Goal: Find specific page/section: Find specific page/section

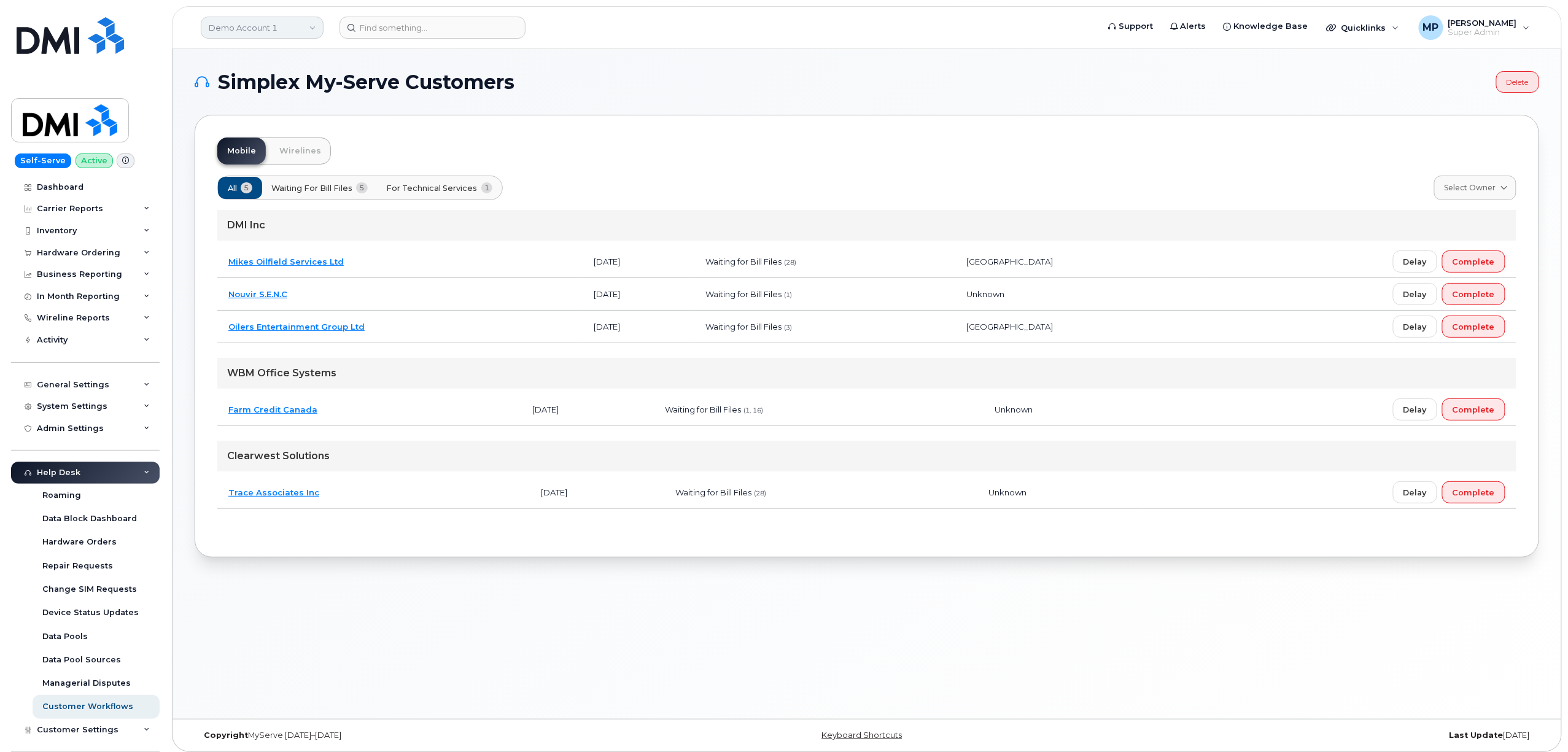
click at [261, 35] on link "Demo Account 1" at bounding box center [261, 28] width 123 height 23
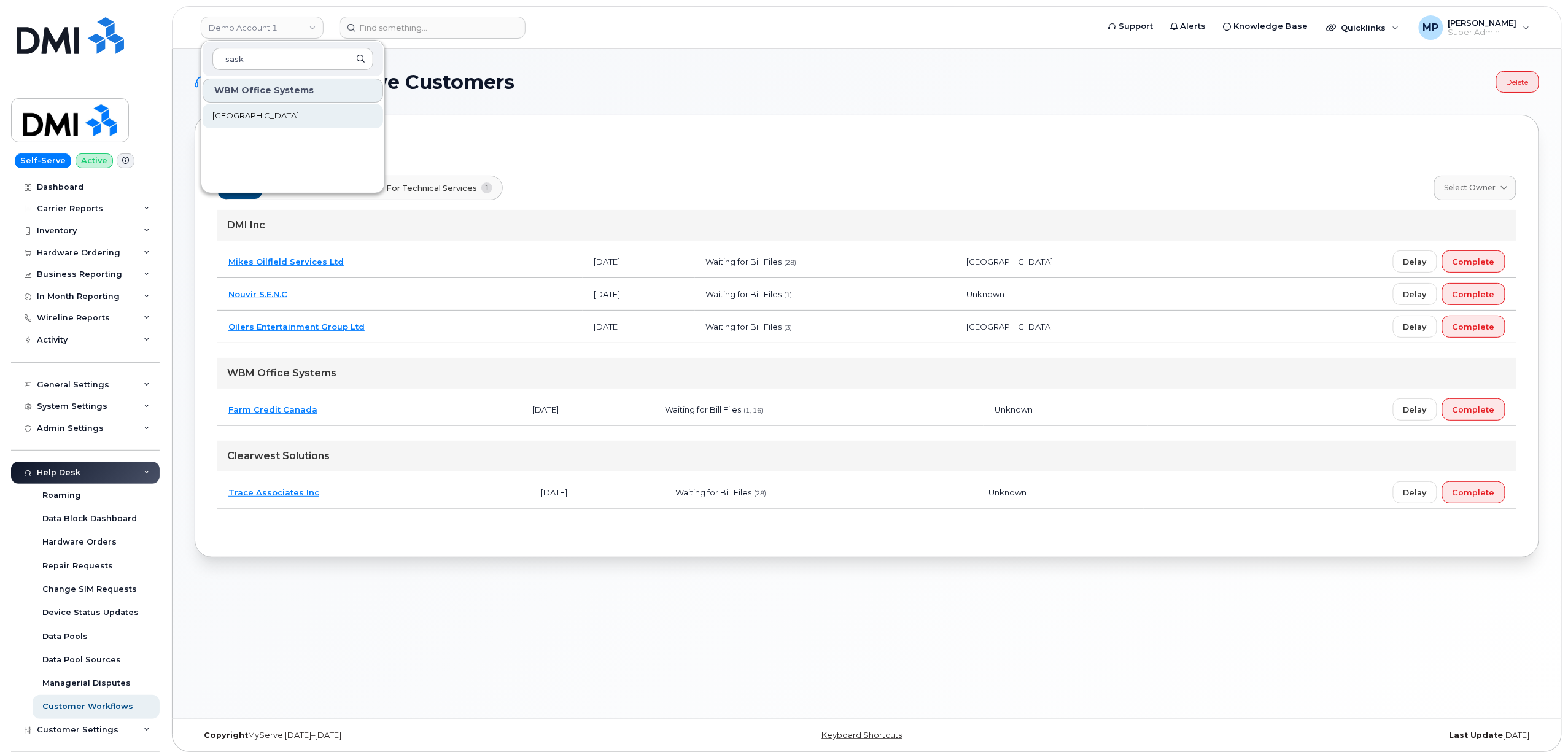
type input "sask"
click at [245, 123] on link "[GEOGRAPHIC_DATA]" at bounding box center [292, 116] width 181 height 24
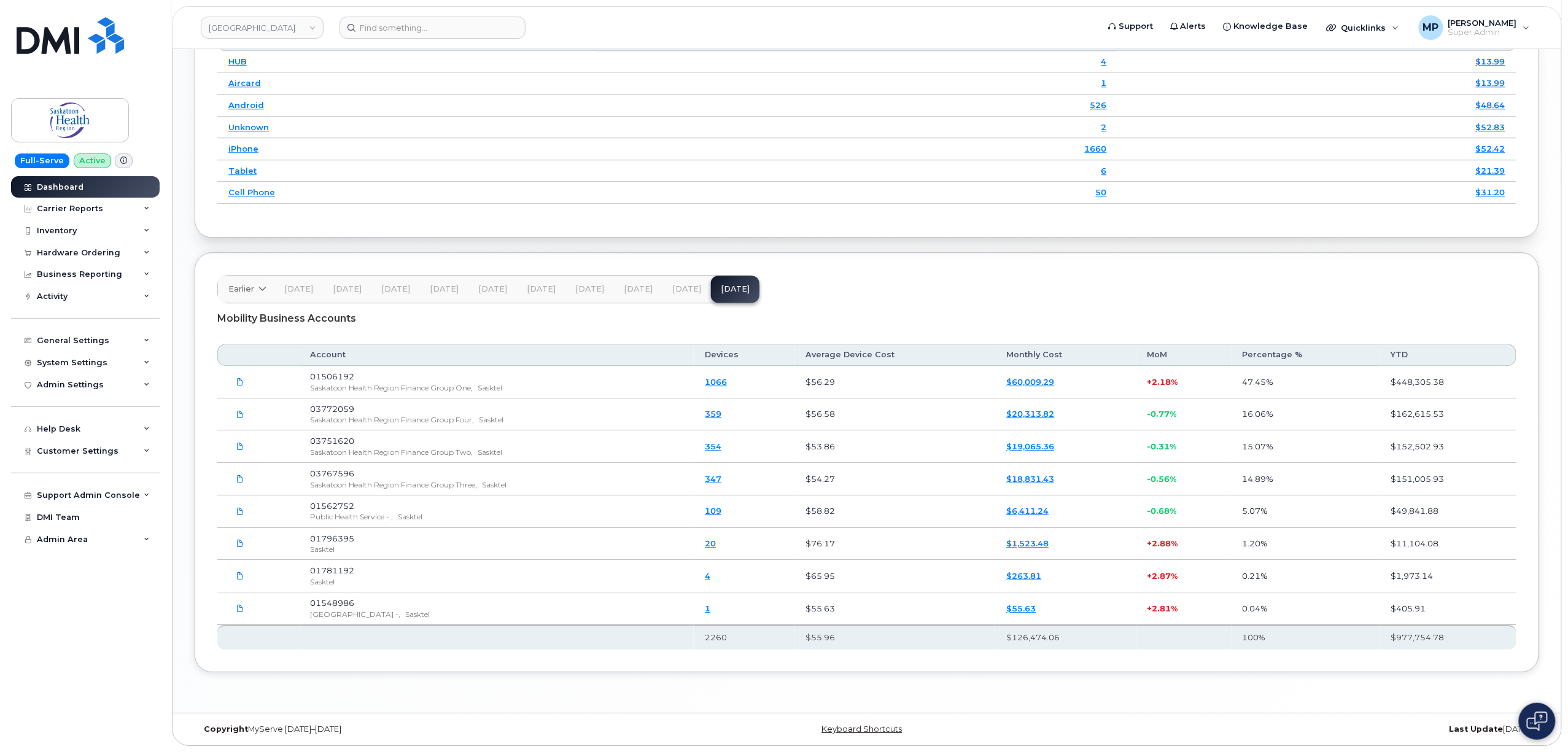
scroll to position [1642, 0]
click at [61, 296] on div "Activity" at bounding box center [52, 296] width 31 height 9
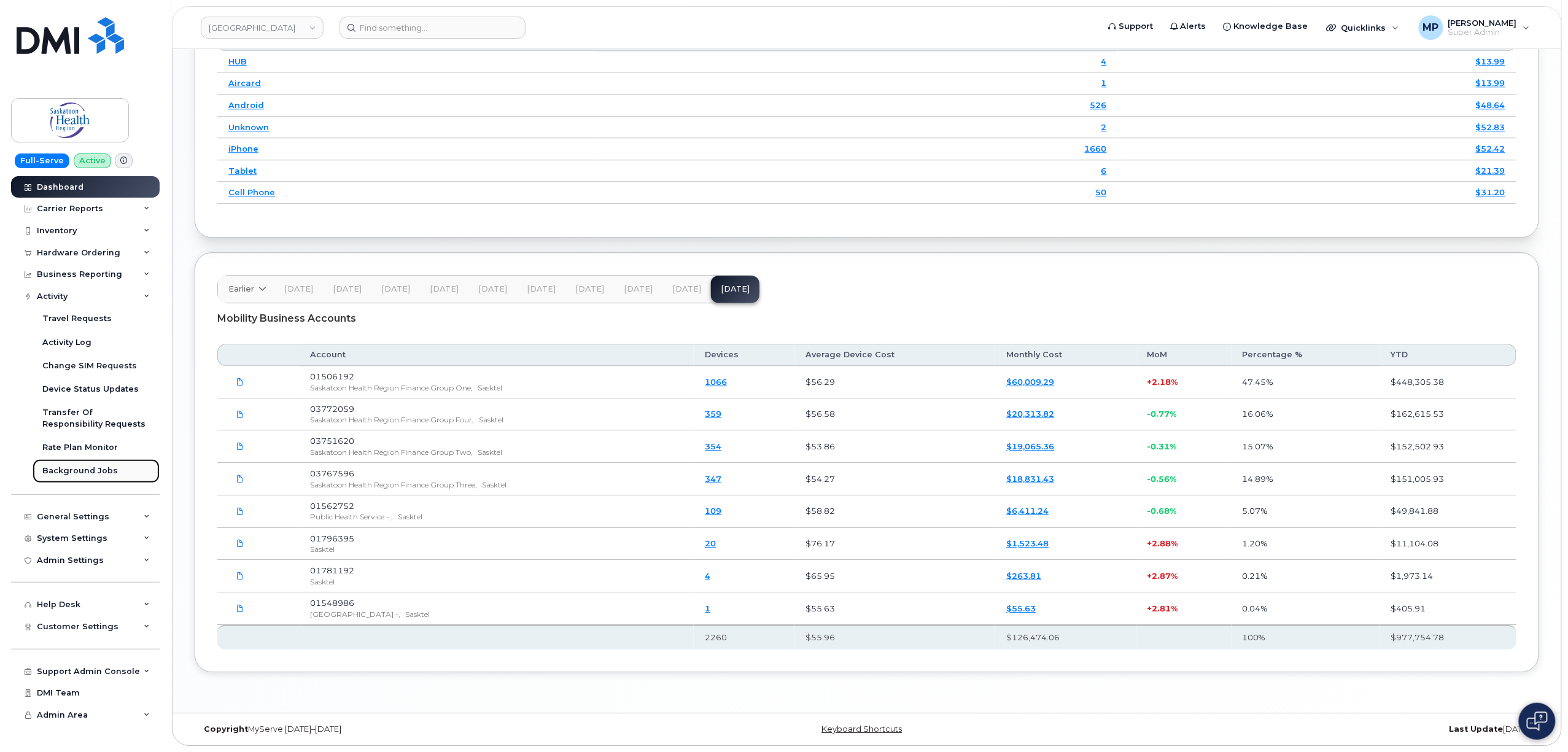
click at [86, 465] on link "Background Jobs" at bounding box center [97, 471] width 127 height 23
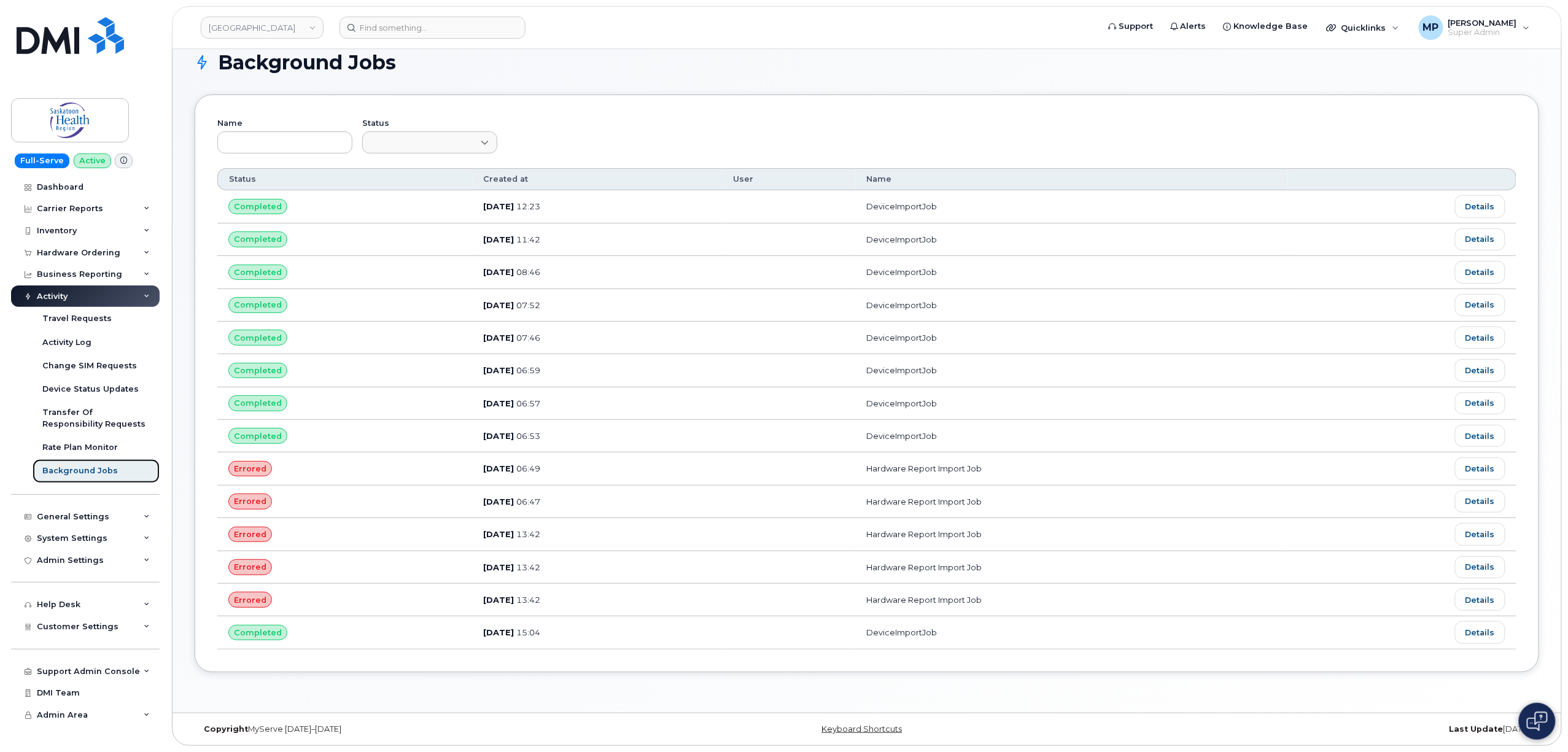
scroll to position [27, 0]
drag, startPoint x: 465, startPoint y: 464, endPoint x: 1061, endPoint y: 473, distance: 596.1
click at [1061, 473] on tr "Errored Feb 28, 2025 06:49 Hardware Report Import Job Details" at bounding box center [867, 469] width 1299 height 33
click at [617, 469] on td "Feb 28, 2025 06:49" at bounding box center [597, 469] width 249 height 33
click at [63, 536] on div "System Settings" at bounding box center [71, 538] width 70 height 9
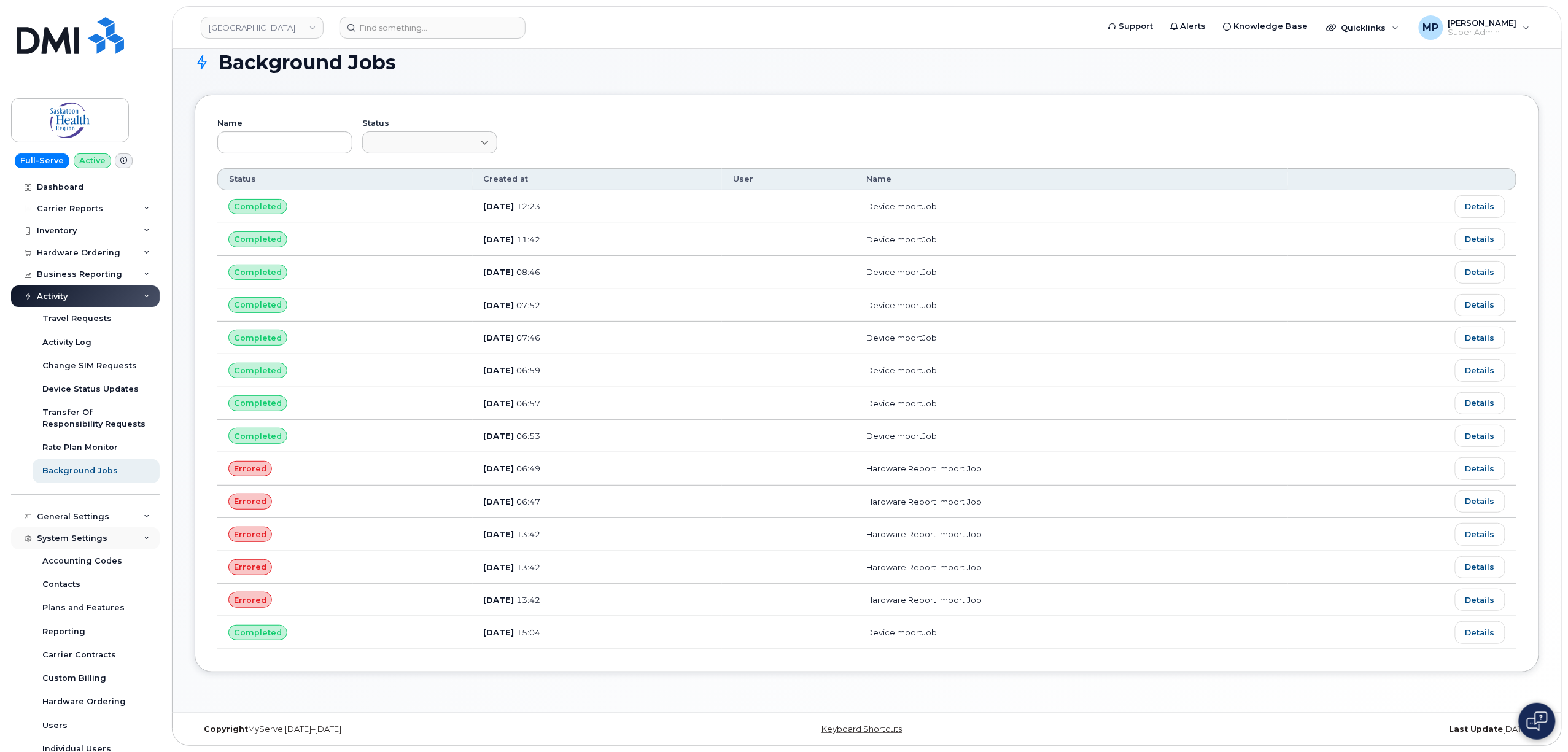
scroll to position [163, 0]
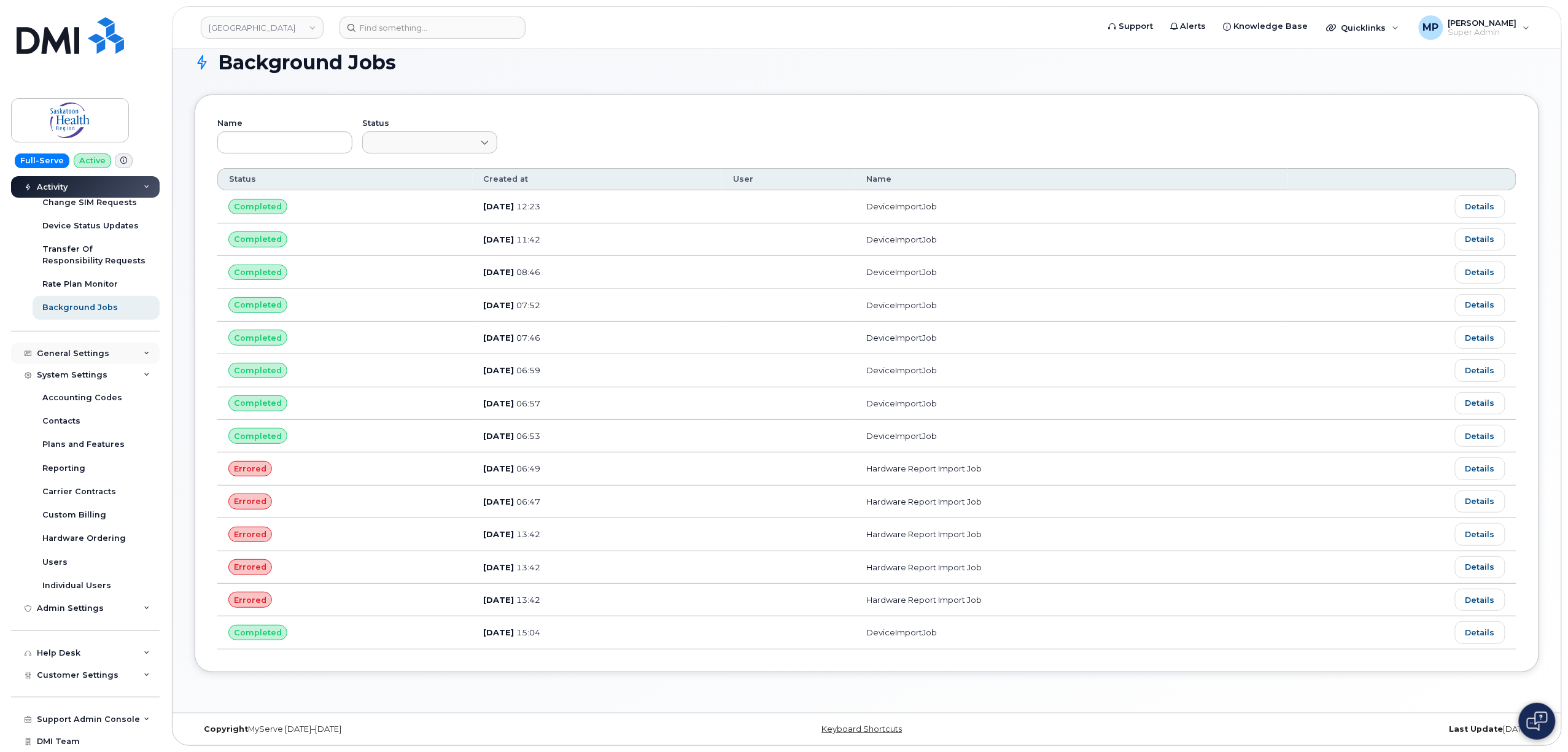
click at [67, 353] on div "General Settings" at bounding box center [72, 353] width 72 height 9
click at [47, 609] on div "Admin Settings" at bounding box center [69, 609] width 67 height 9
click at [48, 608] on div "Admin Settings" at bounding box center [69, 609] width 67 height 9
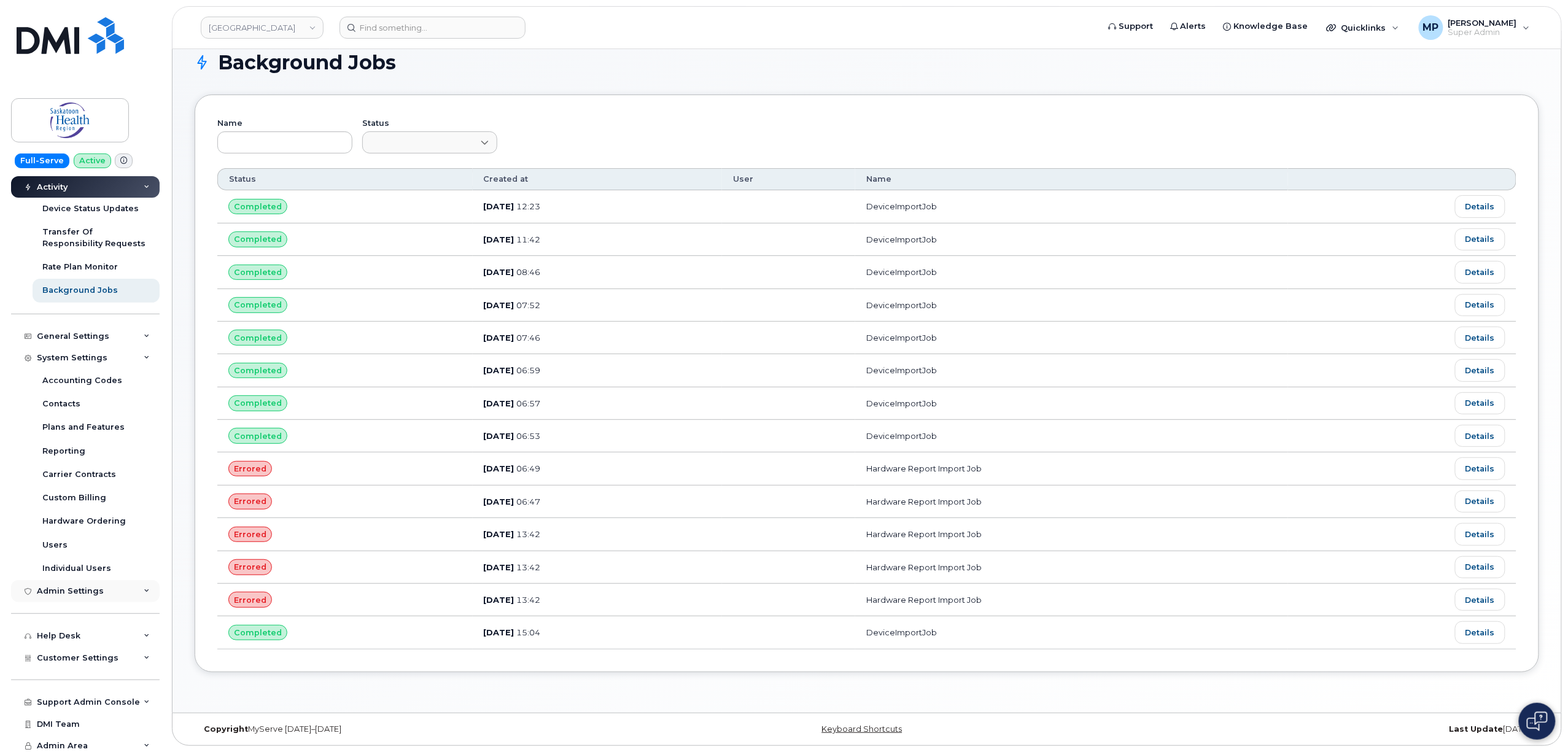
scroll to position [184, 0]
click at [54, 650] on span "Customer Settings" at bounding box center [77, 654] width 82 height 9
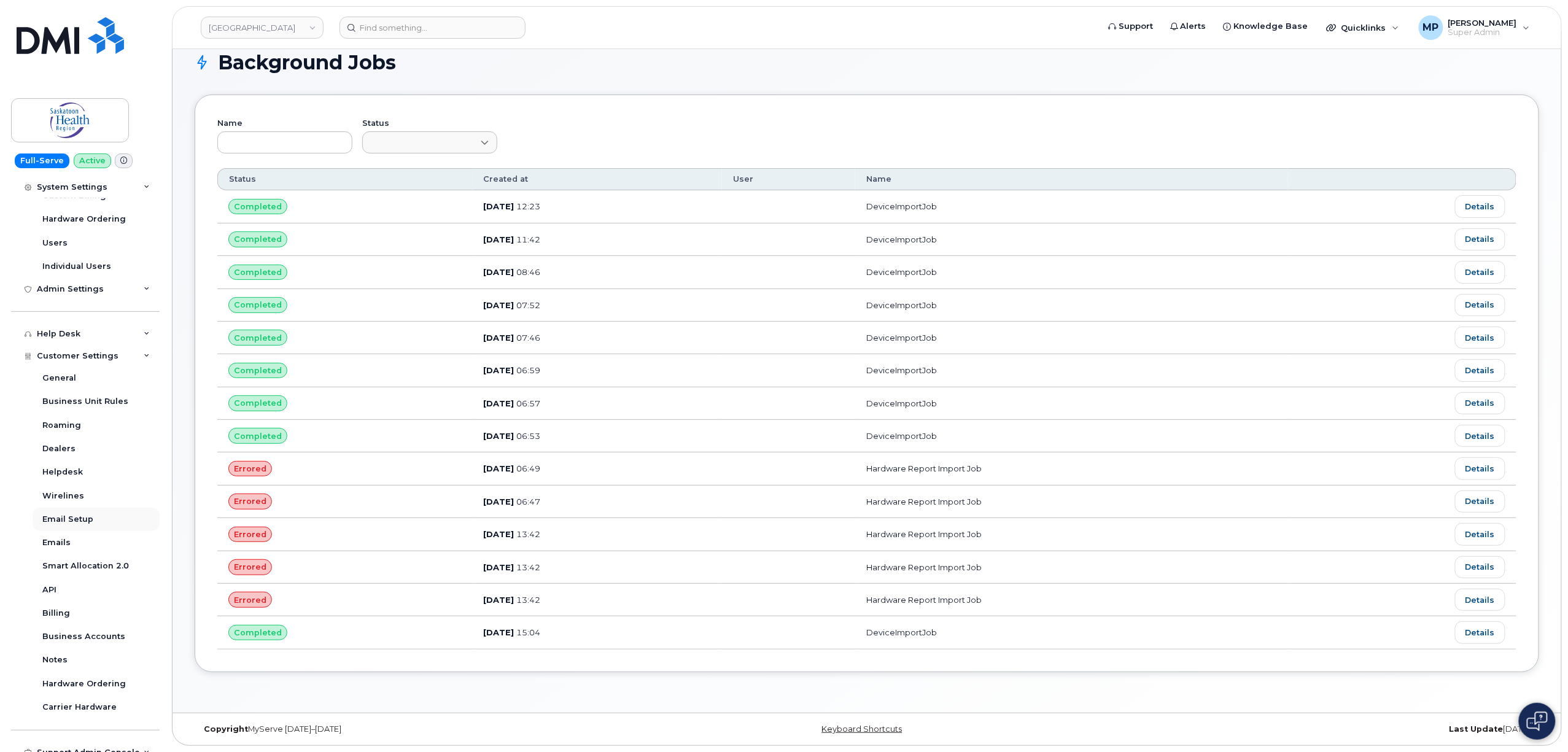
scroll to position [512, 0]
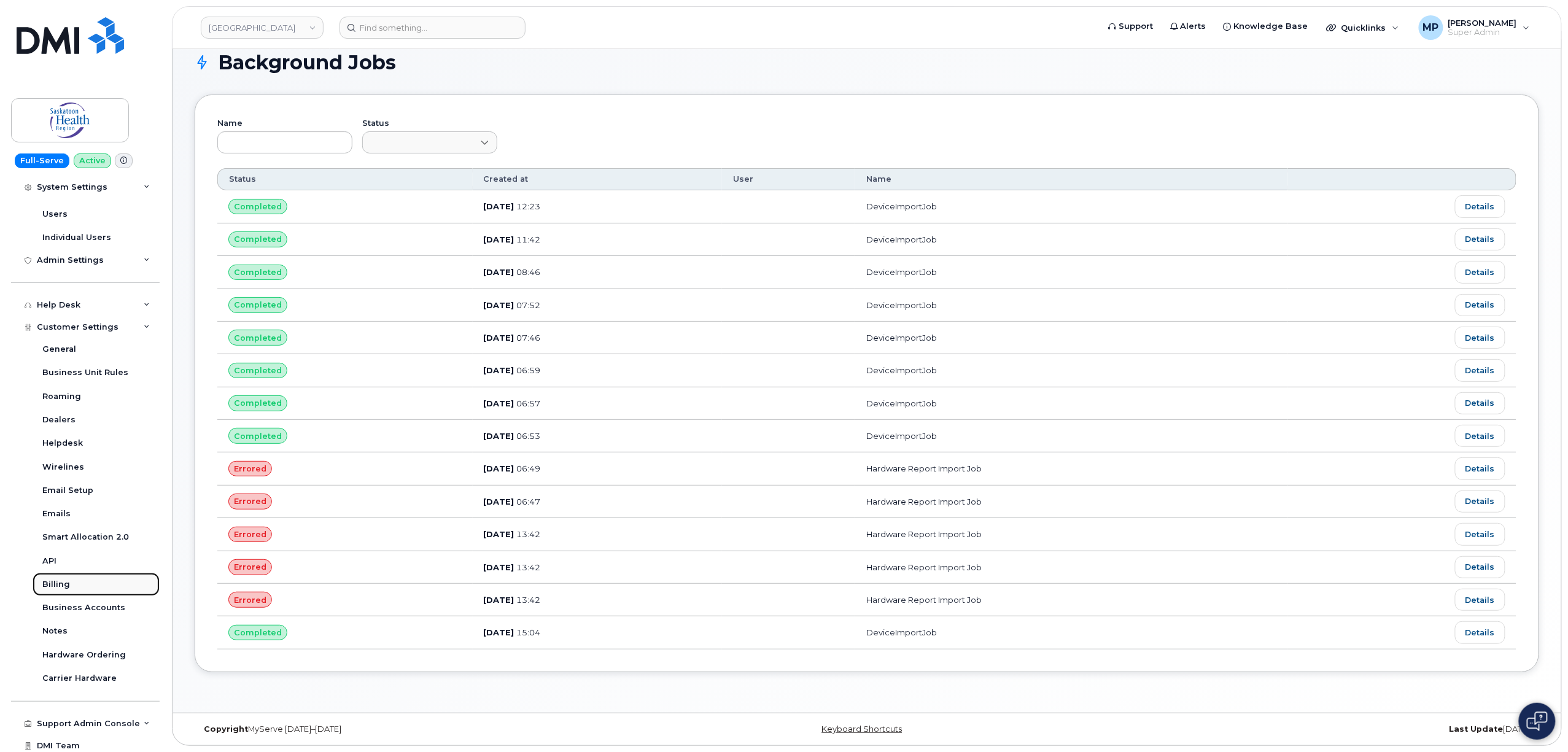
click at [59, 591] on link "Billing" at bounding box center [97, 584] width 127 height 23
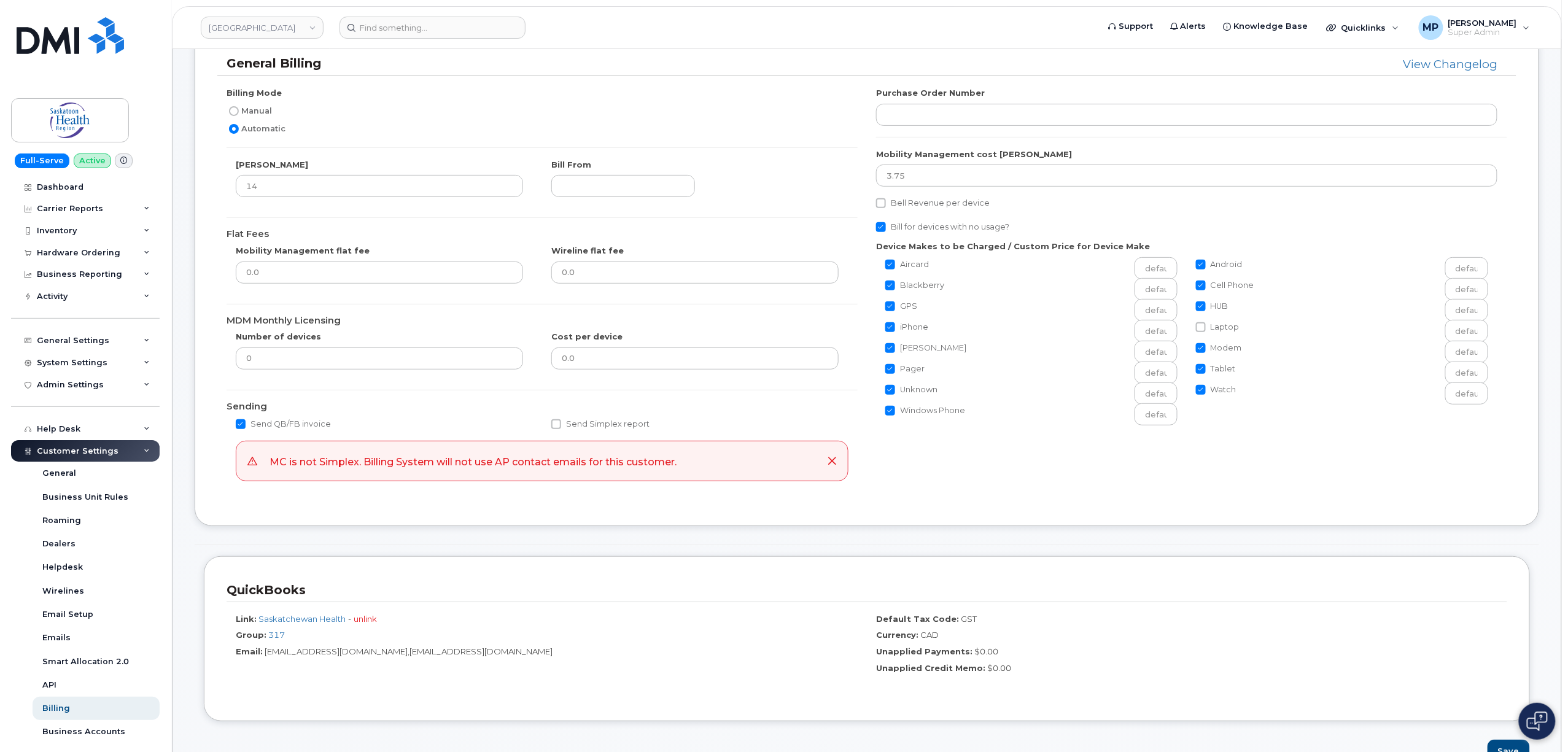
scroll to position [246, 0]
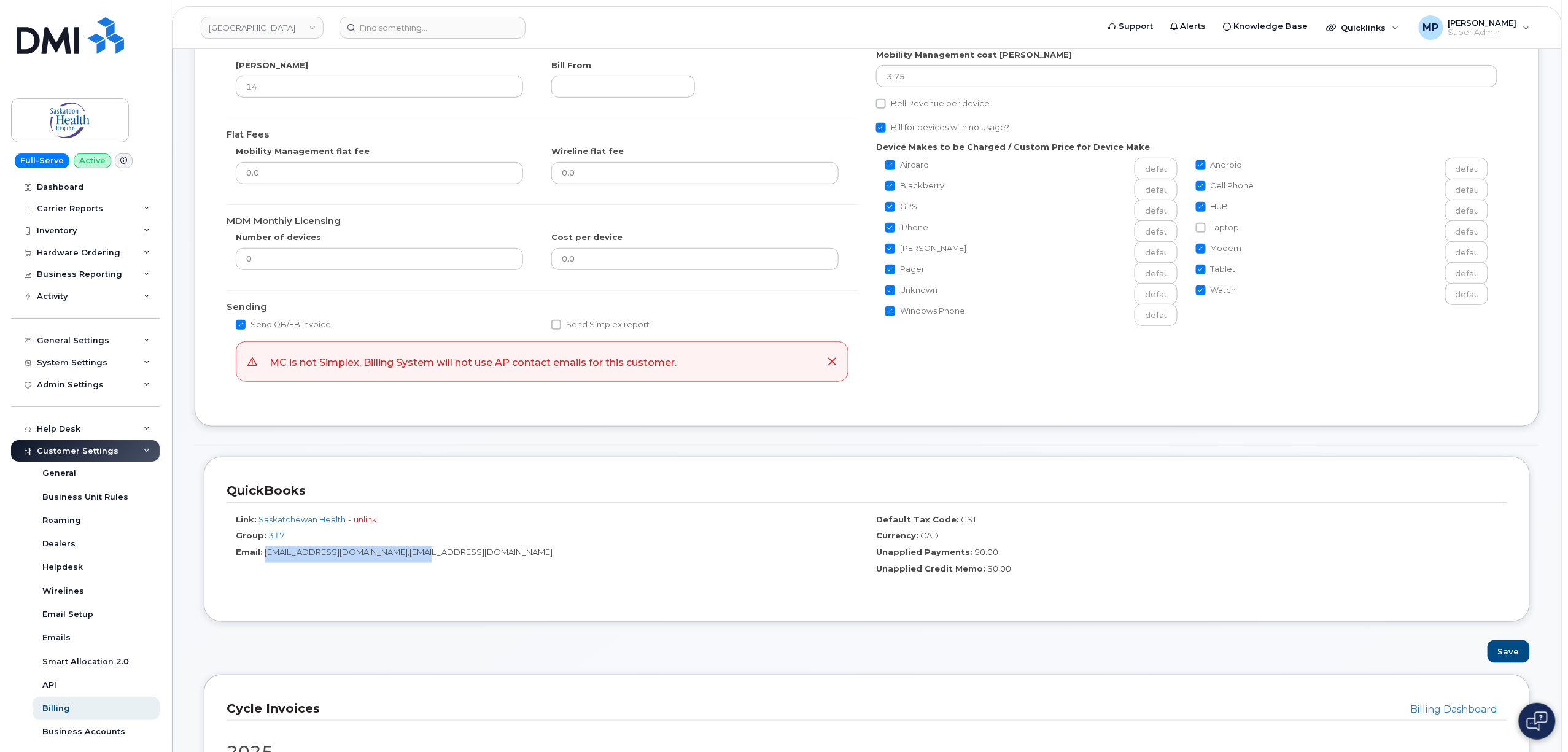
drag, startPoint x: 265, startPoint y: 554, endPoint x: 444, endPoint y: 564, distance: 179.3
click at [444, 564] on div "Email: [EMAIL_ADDRESS][DOMAIN_NAME],[EMAIL_ADDRESS][DOMAIN_NAME]" at bounding box center [546, 555] width 621 height 17
click at [465, 559] on div "Email: [EMAIL_ADDRESS][DOMAIN_NAME],[EMAIL_ADDRESS][DOMAIN_NAME]" at bounding box center [546, 555] width 621 height 17
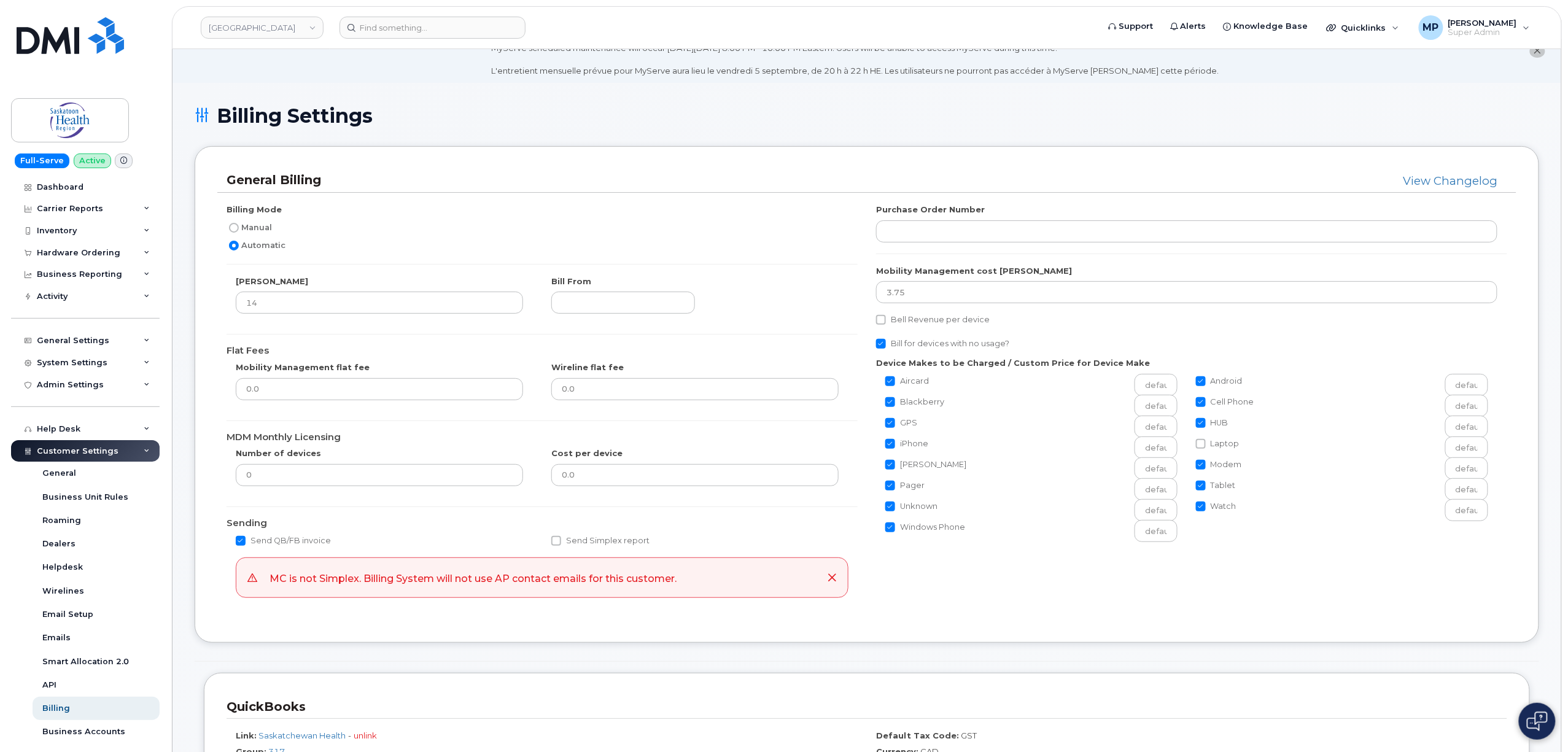
scroll to position [0, 0]
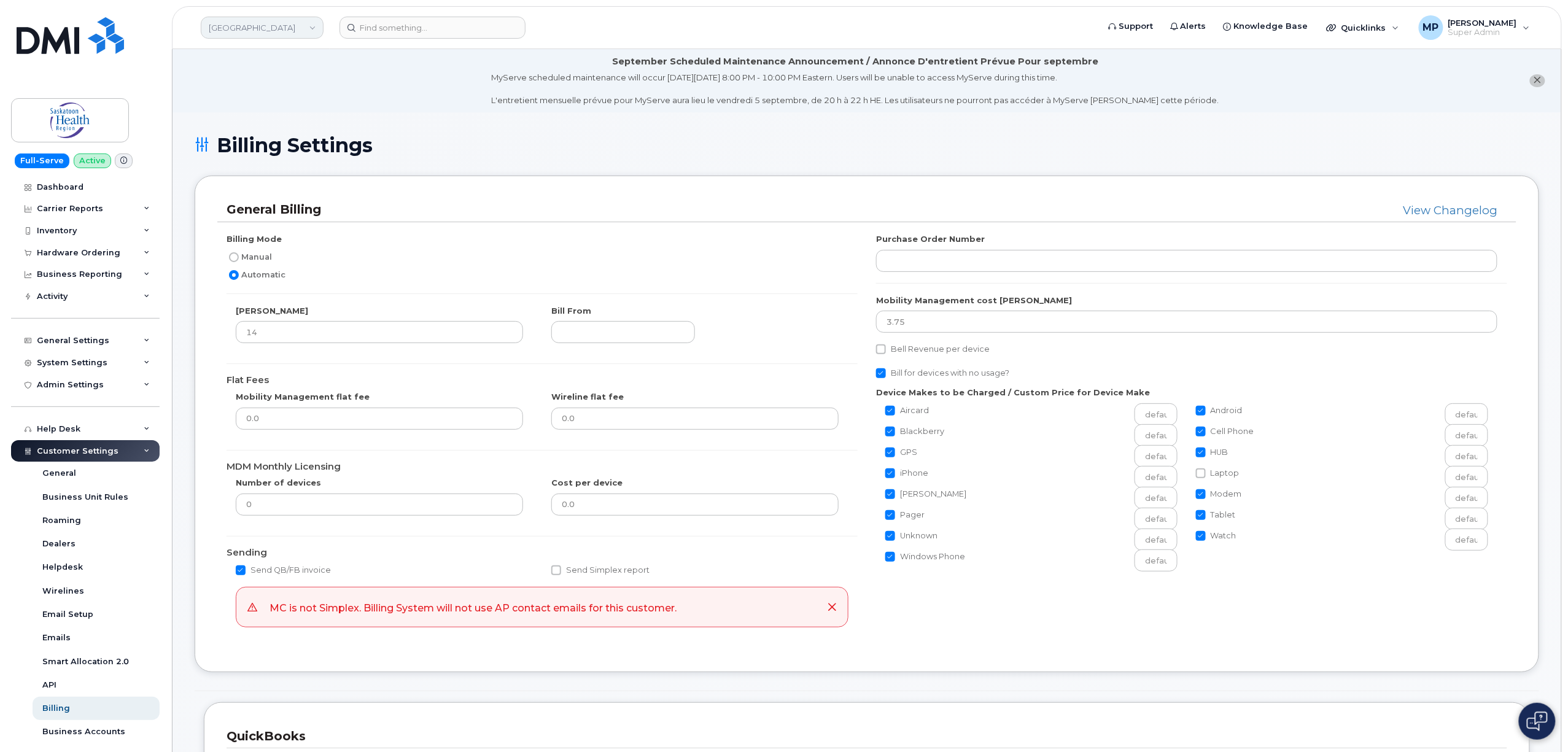
click at [266, 24] on link "[GEOGRAPHIC_DATA]" at bounding box center [261, 28] width 123 height 23
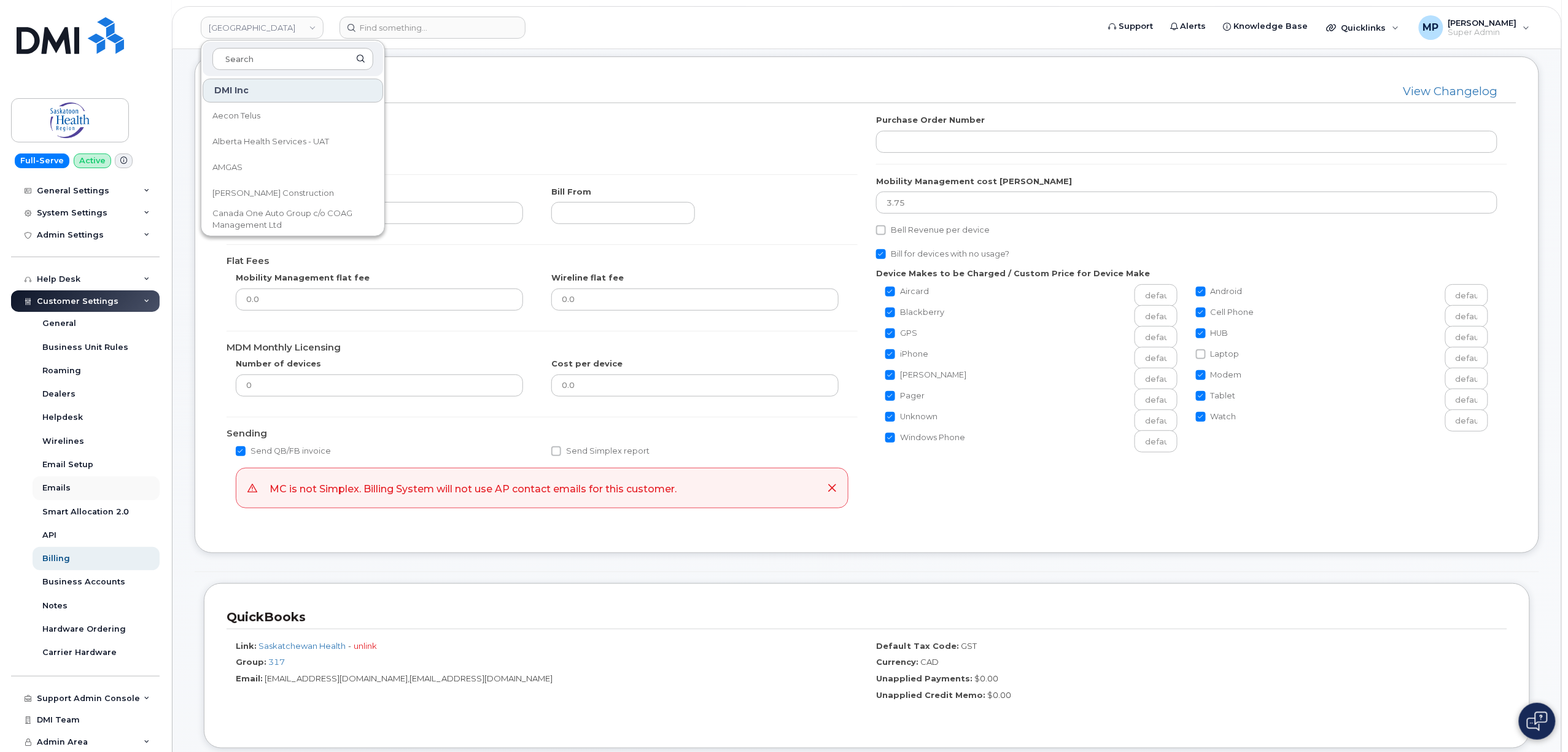
scroll to position [246, 0]
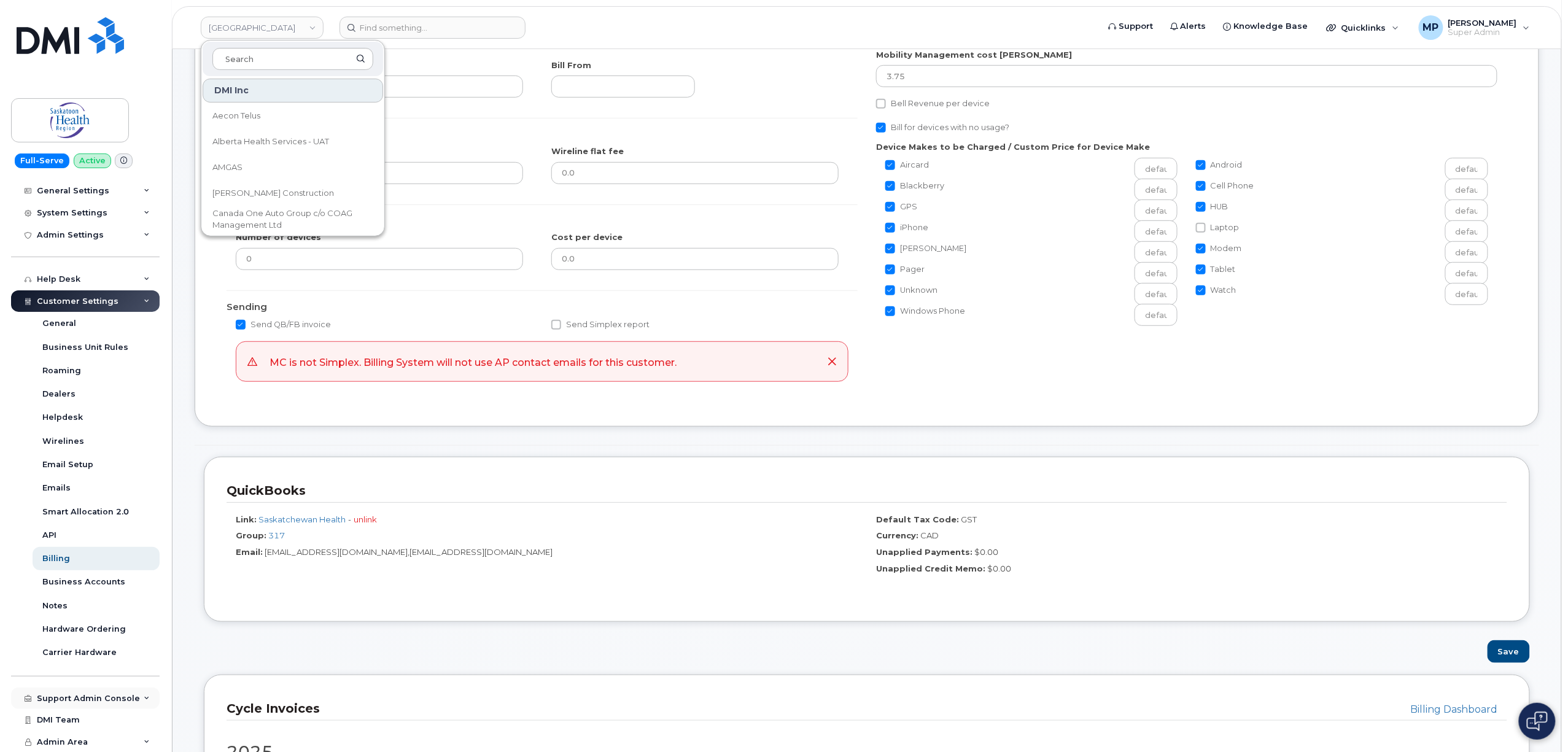
click at [92, 703] on div "Support Admin Console" at bounding box center [88, 699] width 103 height 9
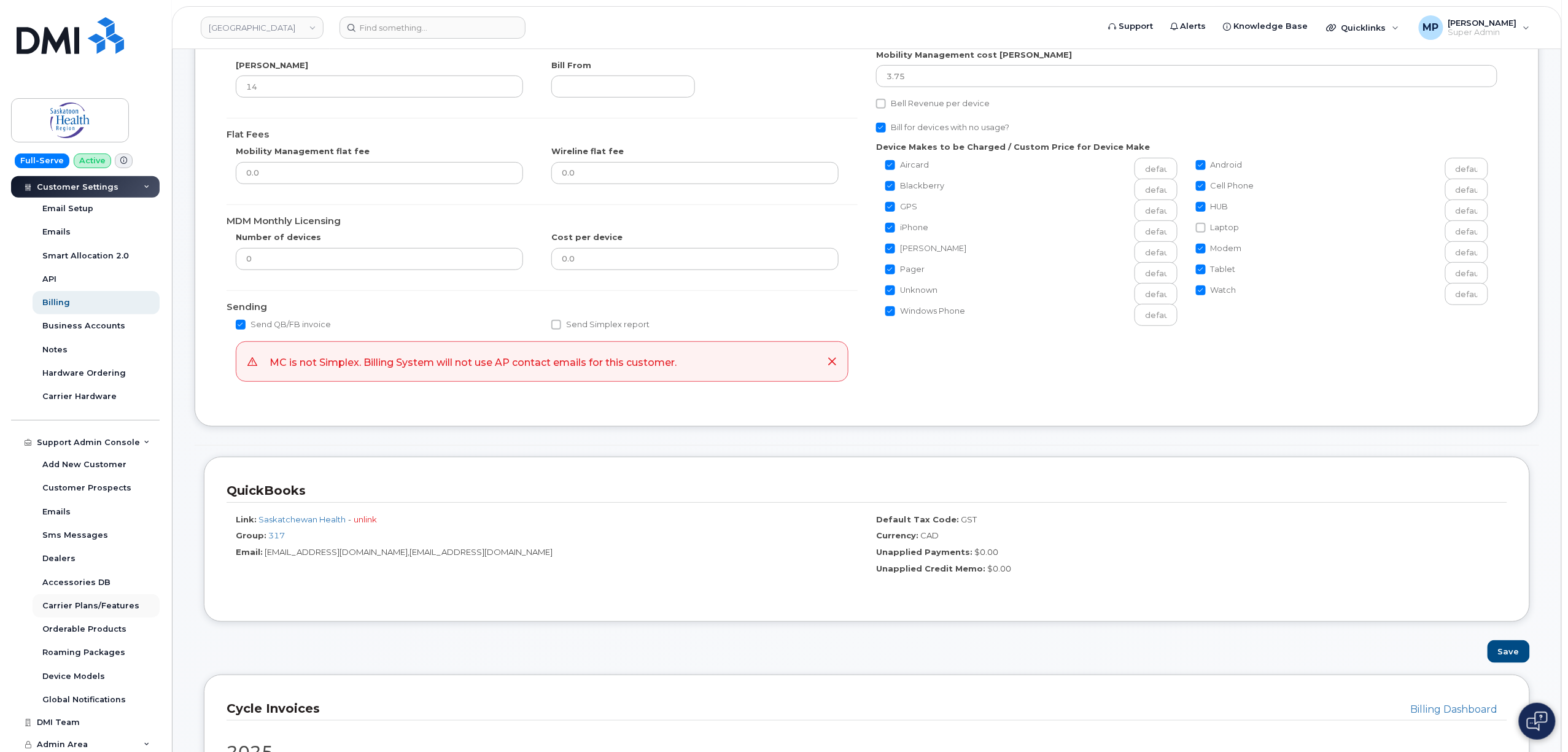
scroll to position [408, 0]
click at [65, 744] on span "Admin Area" at bounding box center [62, 743] width 51 height 9
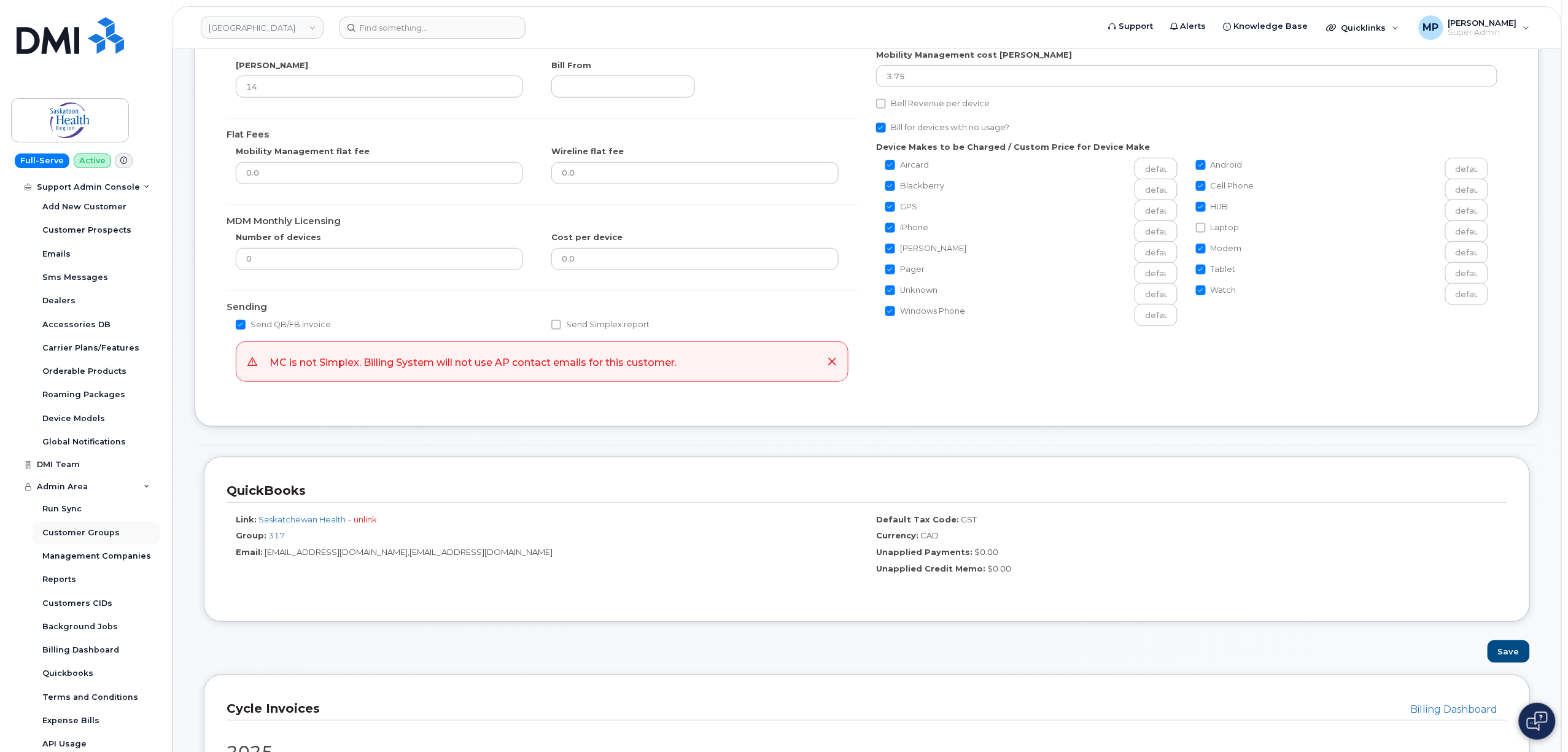
scroll to position [667, 0]
click at [90, 553] on span "Management Companies" at bounding box center [97, 554] width 109 height 9
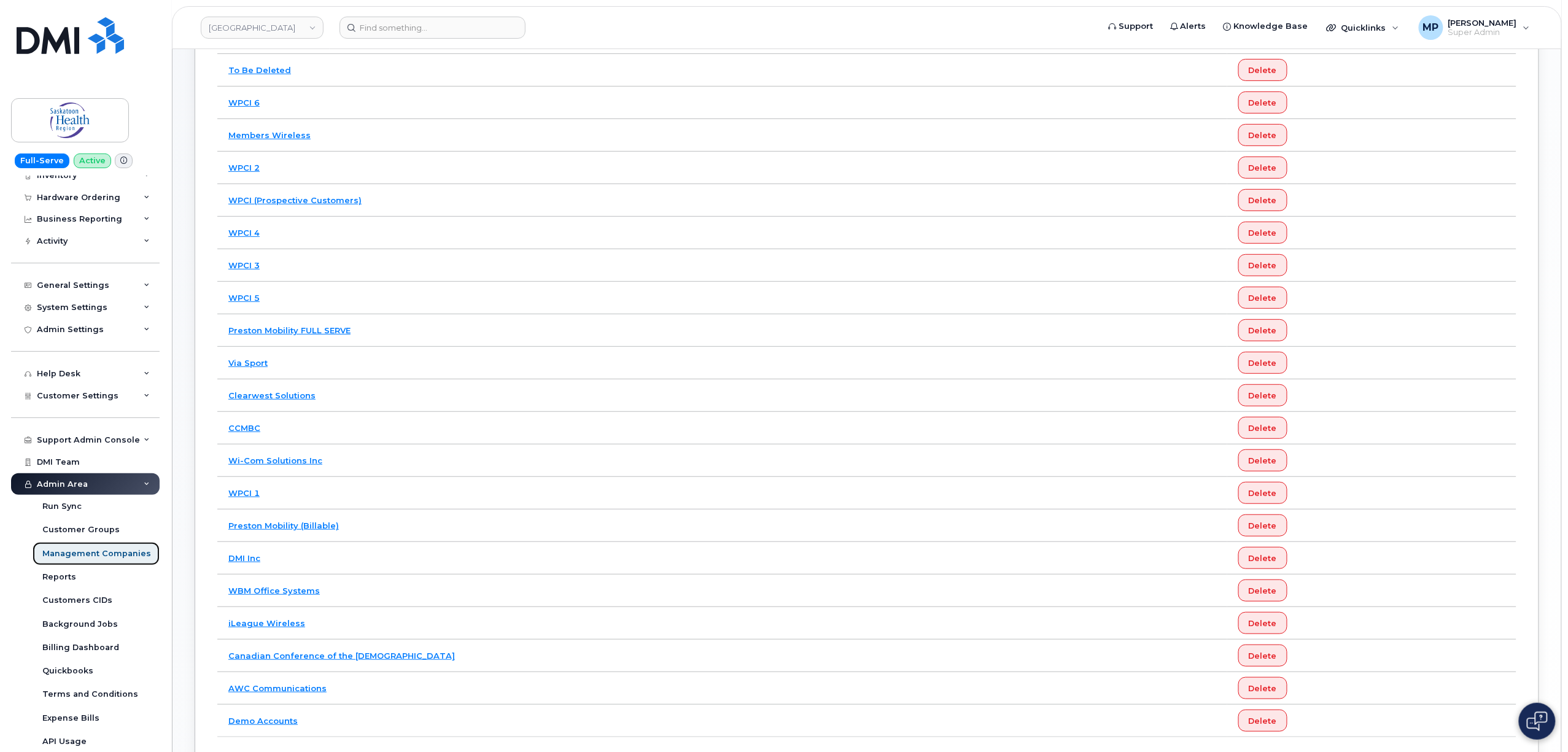
scroll to position [82, 0]
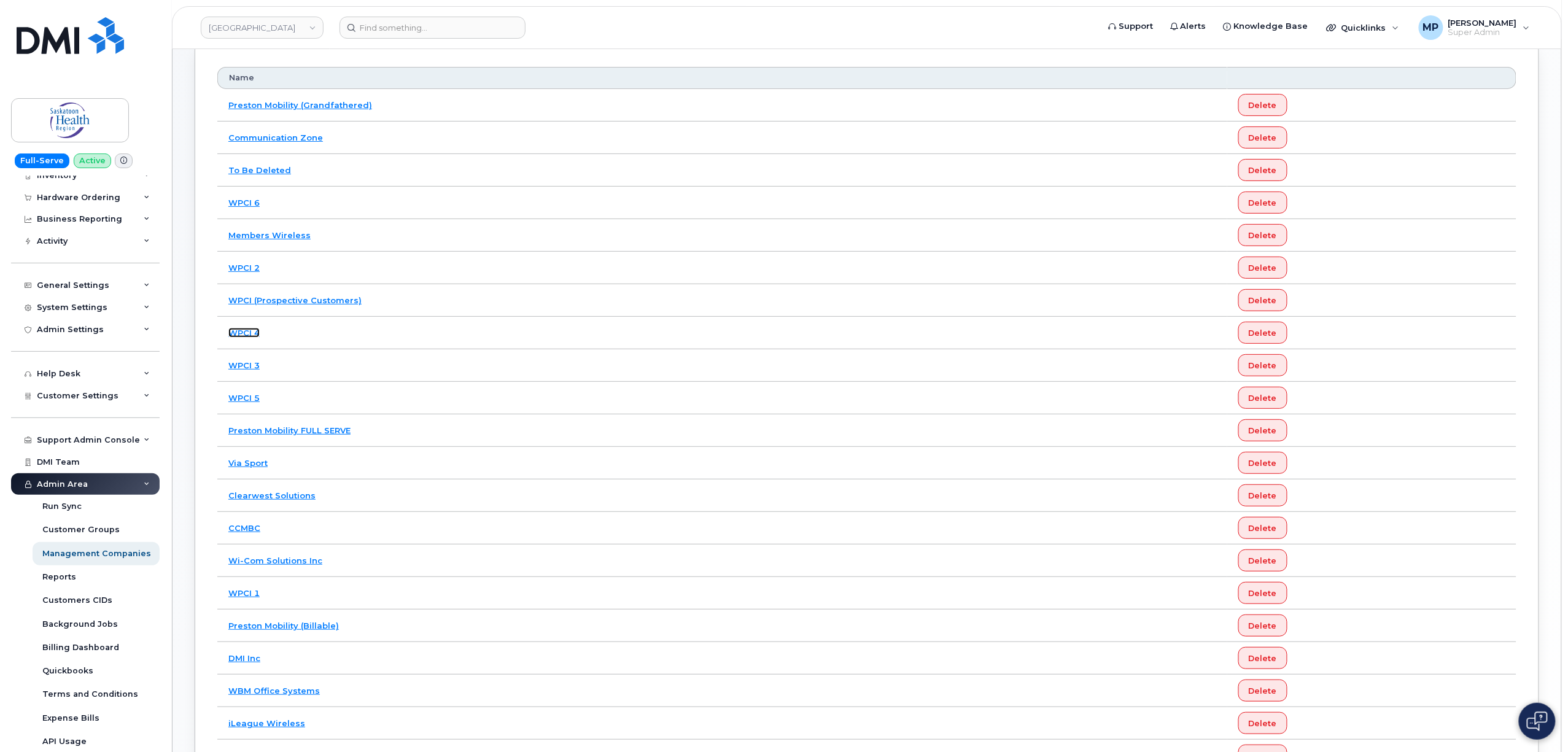
click at [245, 334] on link "WPCI 4" at bounding box center [244, 333] width 31 height 9
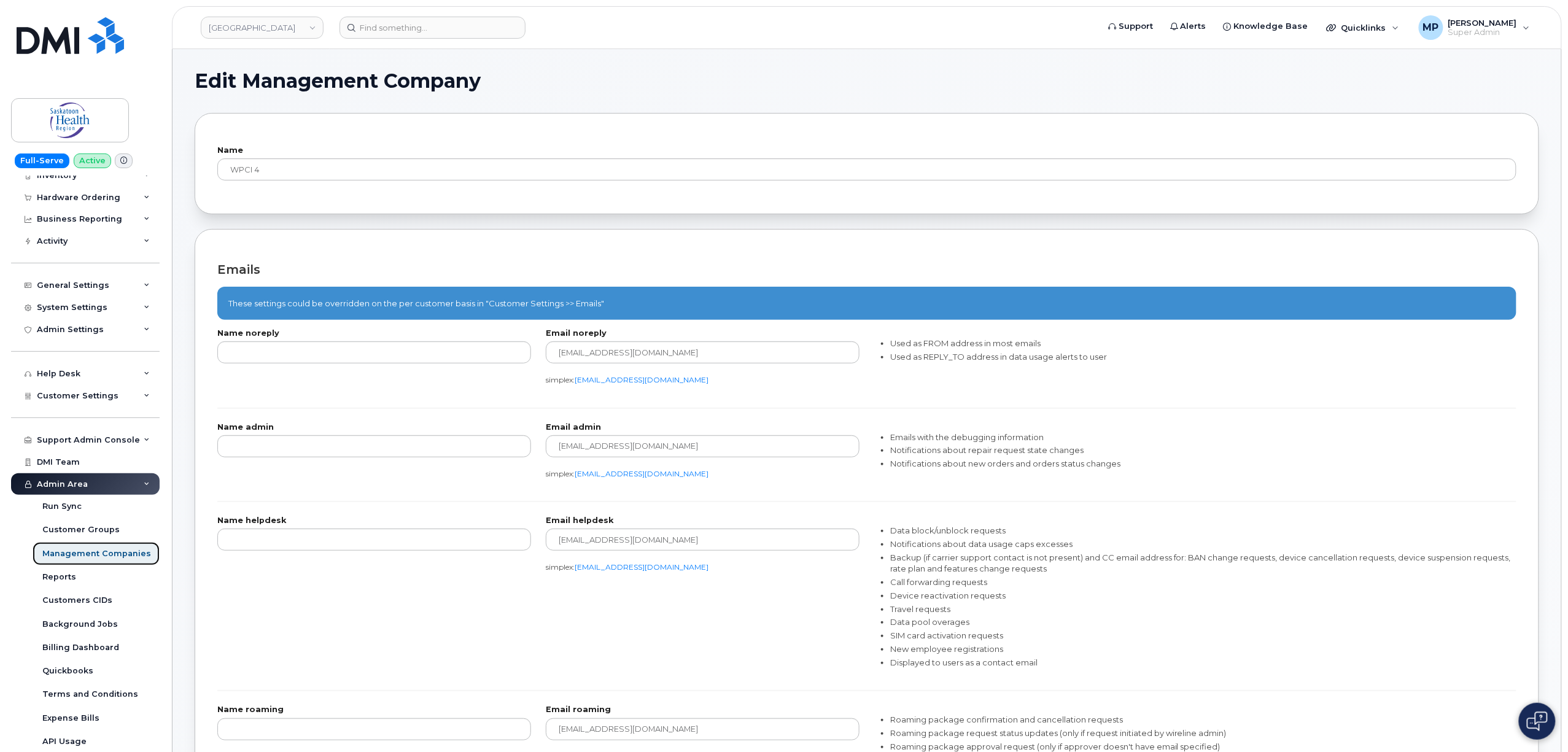
click at [74, 554] on span "Management Companies" at bounding box center [97, 554] width 109 height 9
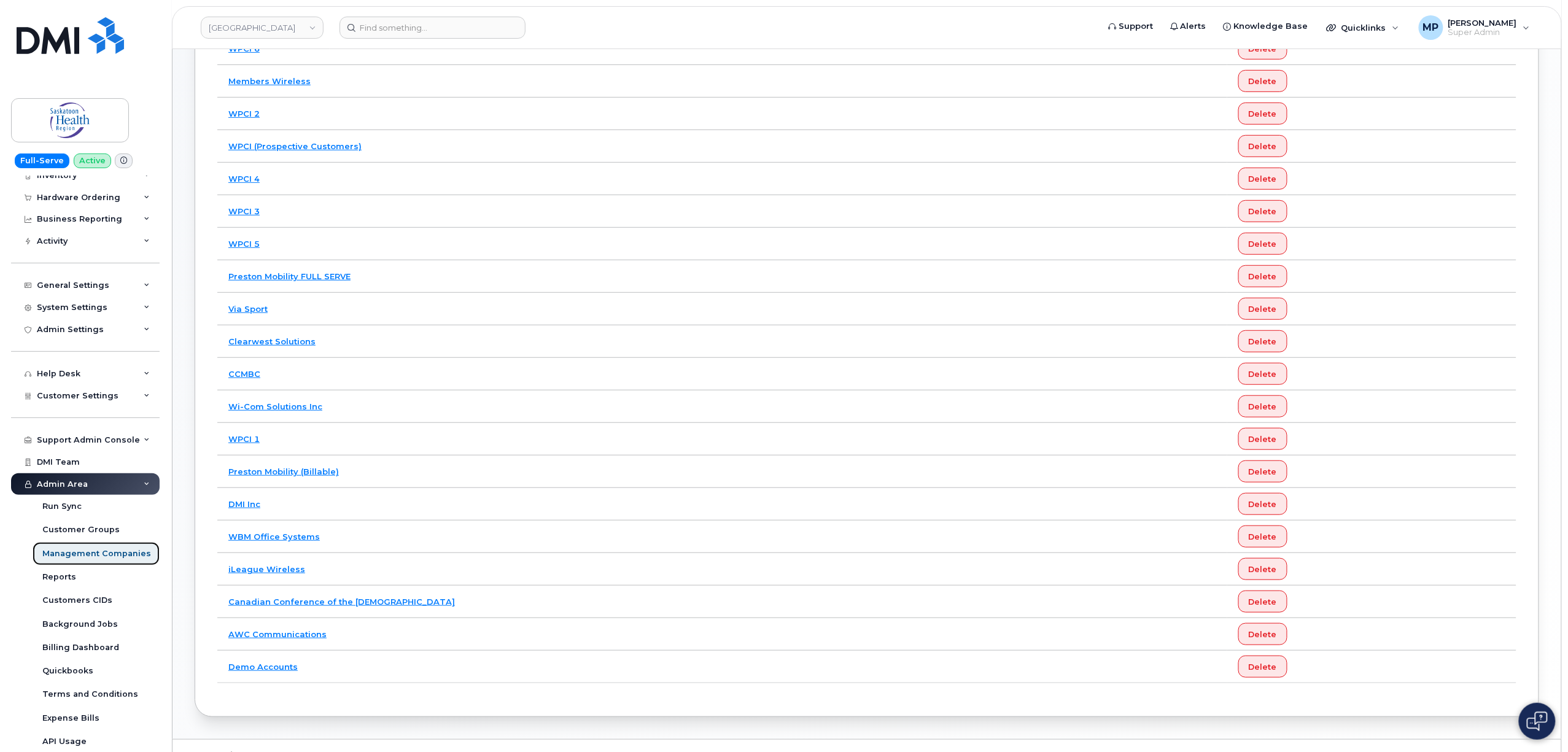
scroll to position [246, 0]
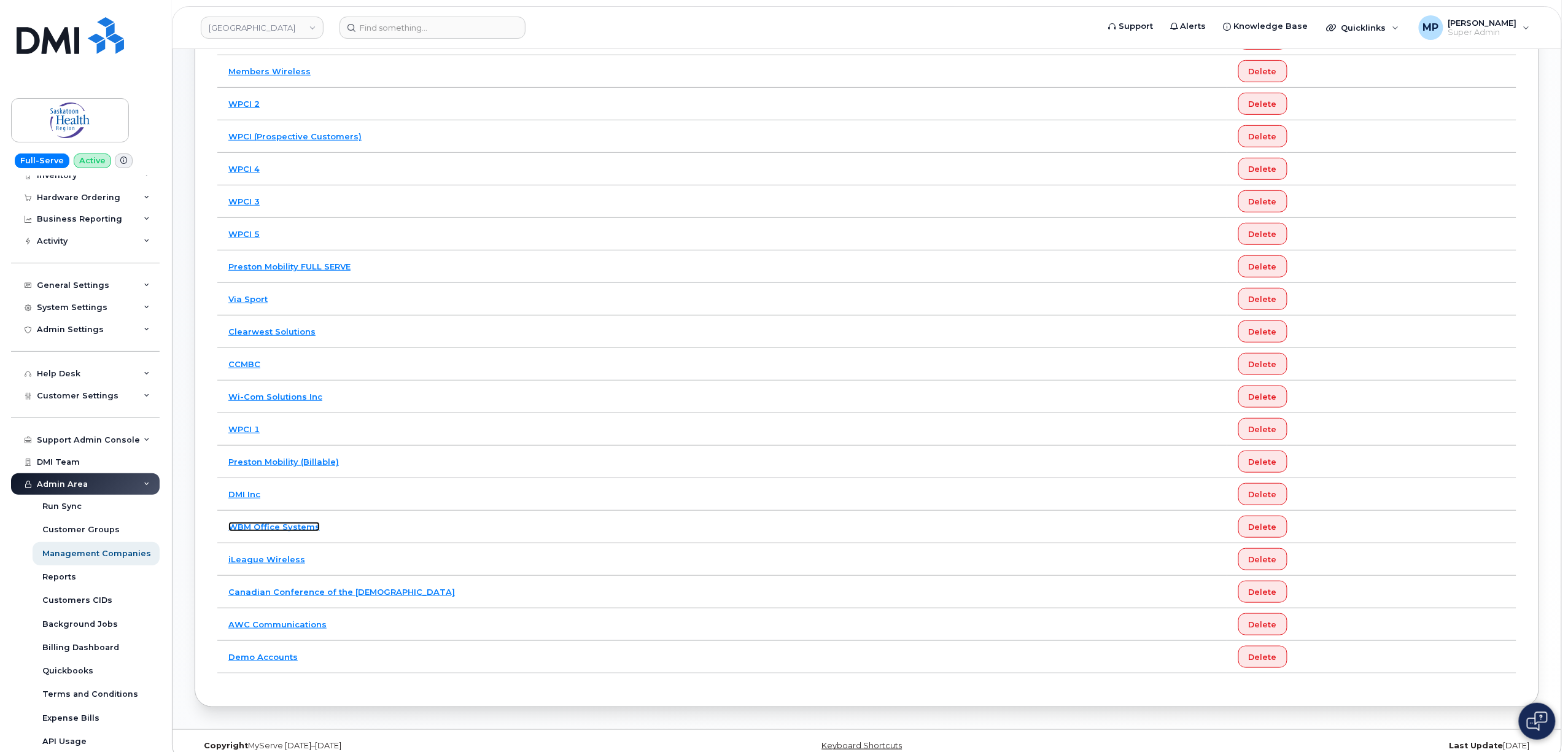
click at [257, 532] on link "WBM Office Systems" at bounding box center [275, 527] width 92 height 9
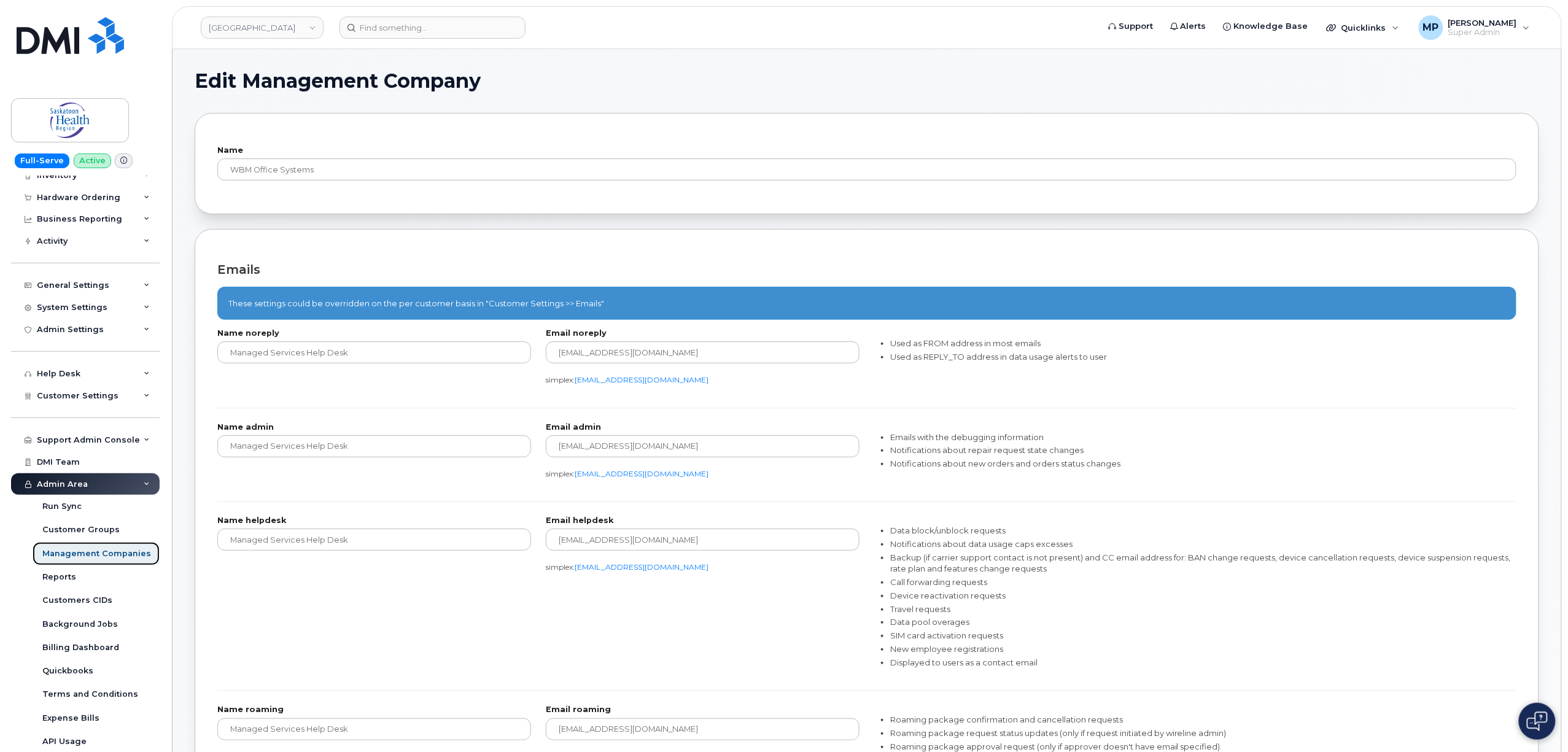
click at [59, 553] on span "Management Companies" at bounding box center [97, 554] width 109 height 9
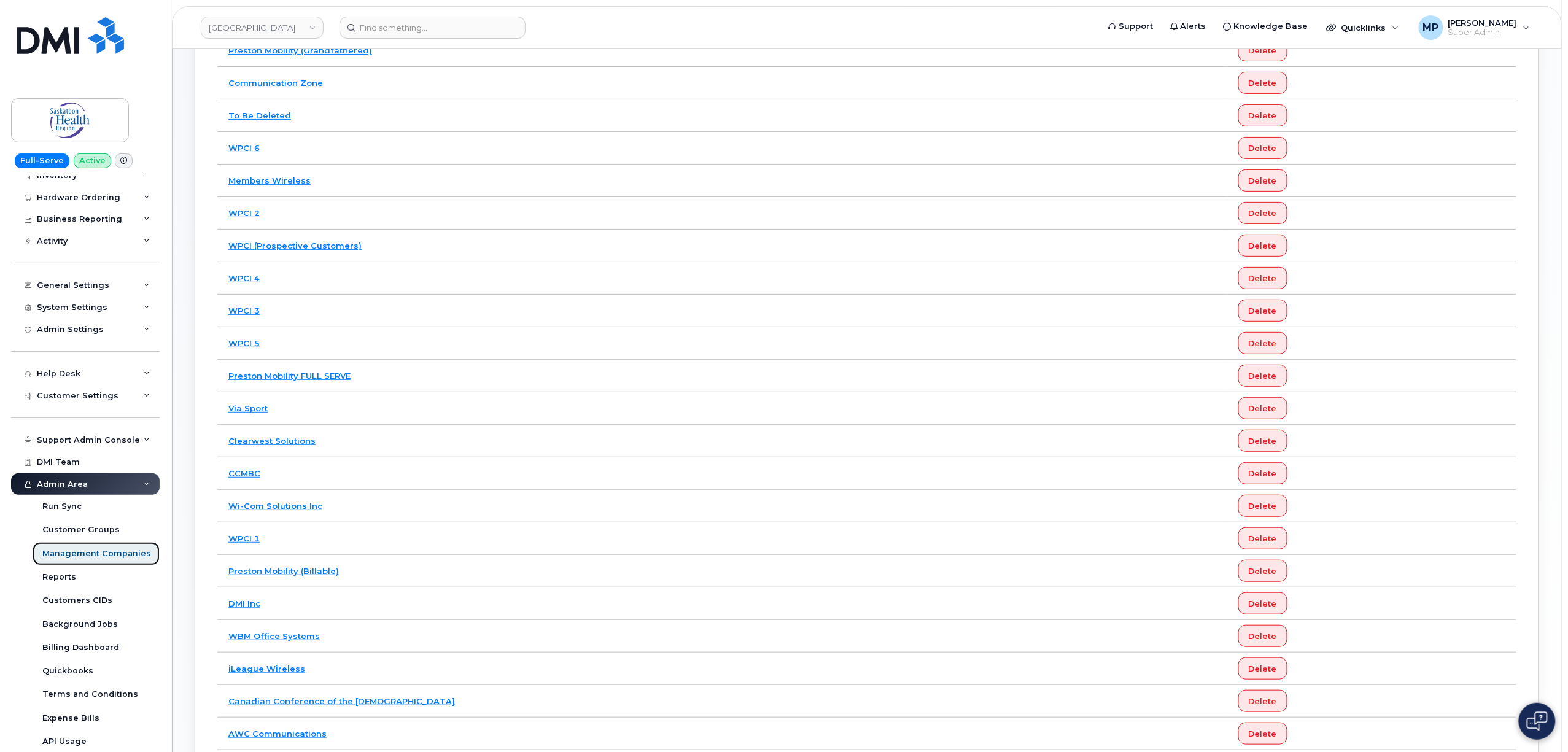
scroll to position [163, 0]
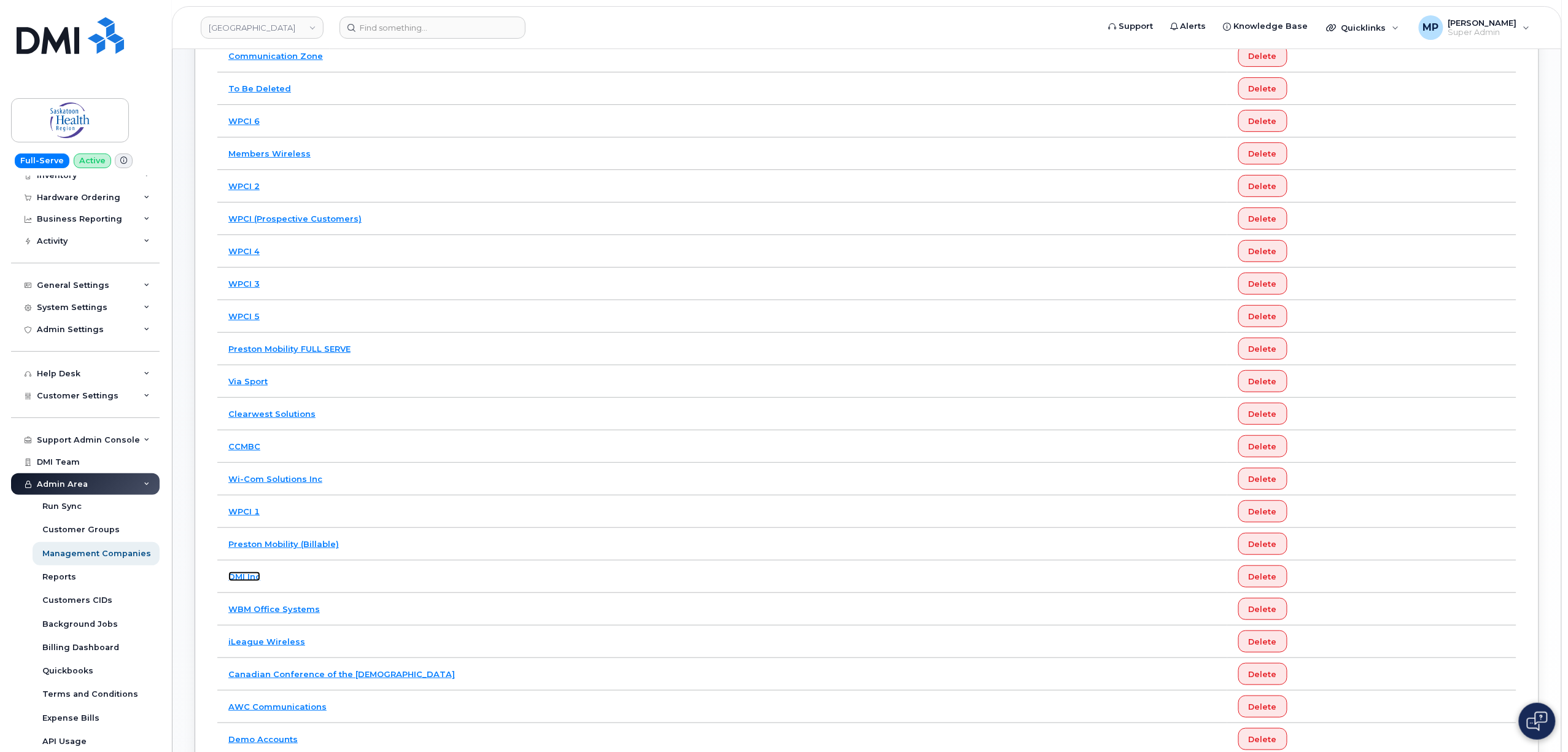
click at [241, 580] on link "DMI Inc" at bounding box center [245, 577] width 32 height 9
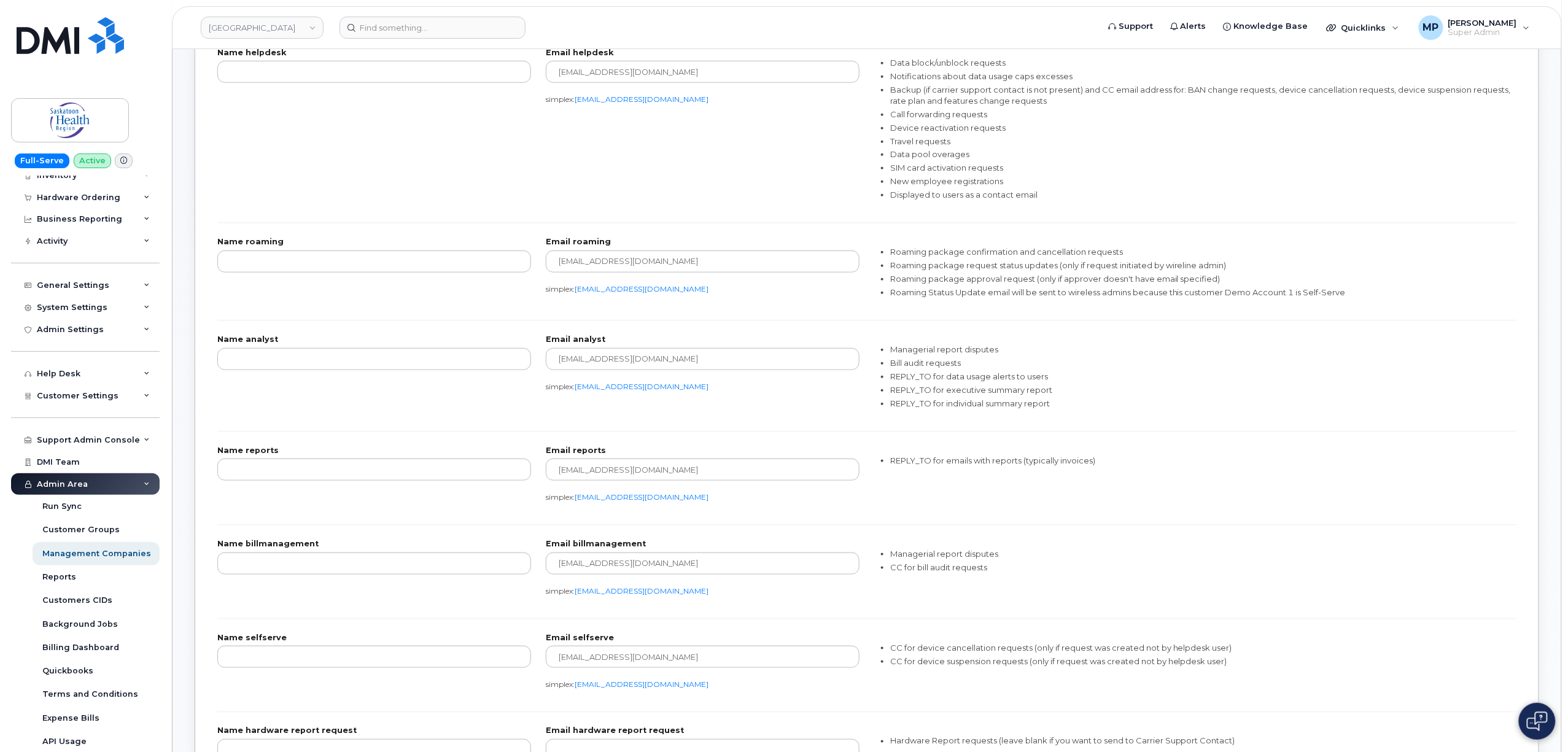
scroll to position [409, 0]
